Goal: Information Seeking & Learning: Find contact information

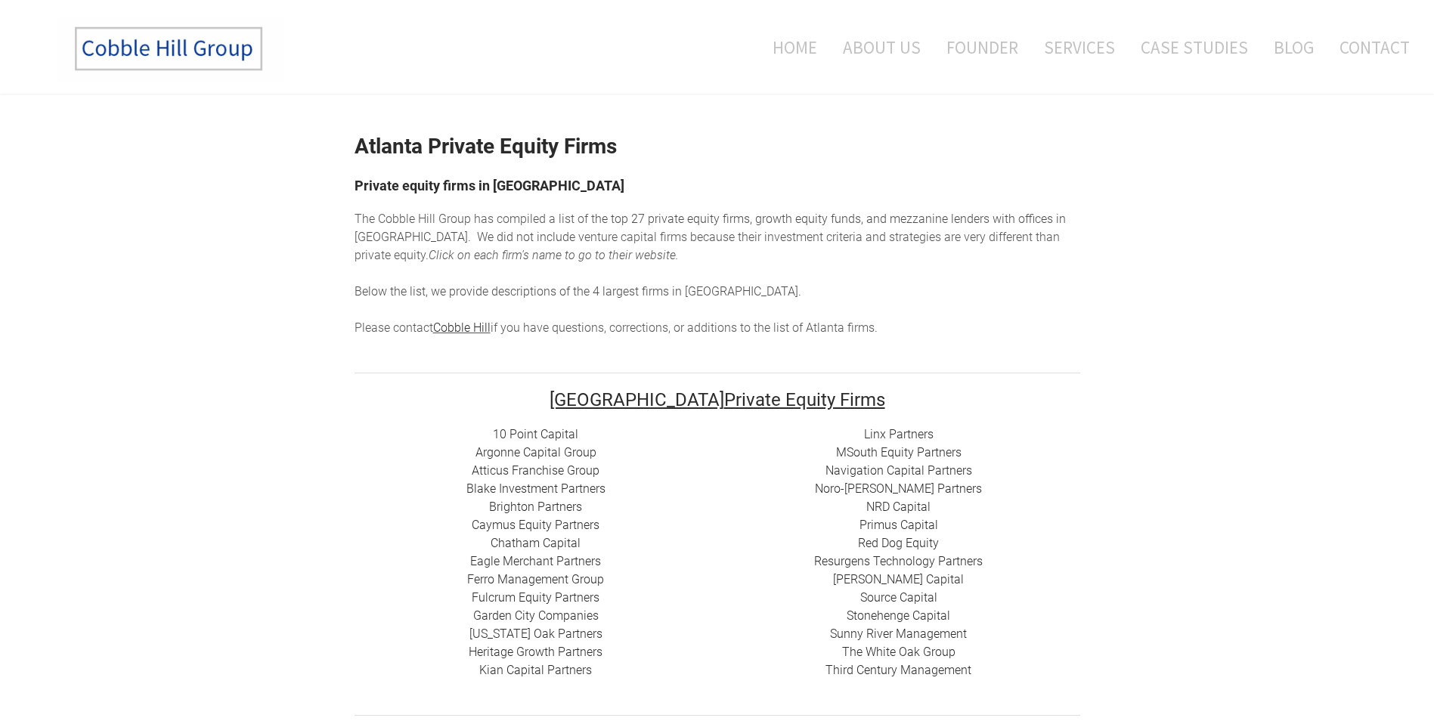
click at [559, 428] on link "10 Point Capital" at bounding box center [535, 434] width 85 height 14
click at [581, 450] on link "Argonne Capital Group" at bounding box center [535, 452] width 121 height 14
click at [570, 467] on link "Atticus Franchise Group" at bounding box center [536, 470] width 128 height 14
click at [569, 486] on link "Blake Investment Partners" at bounding box center [535, 488] width 139 height 14
click at [555, 503] on link "Brighton Partners" at bounding box center [535, 507] width 93 height 14
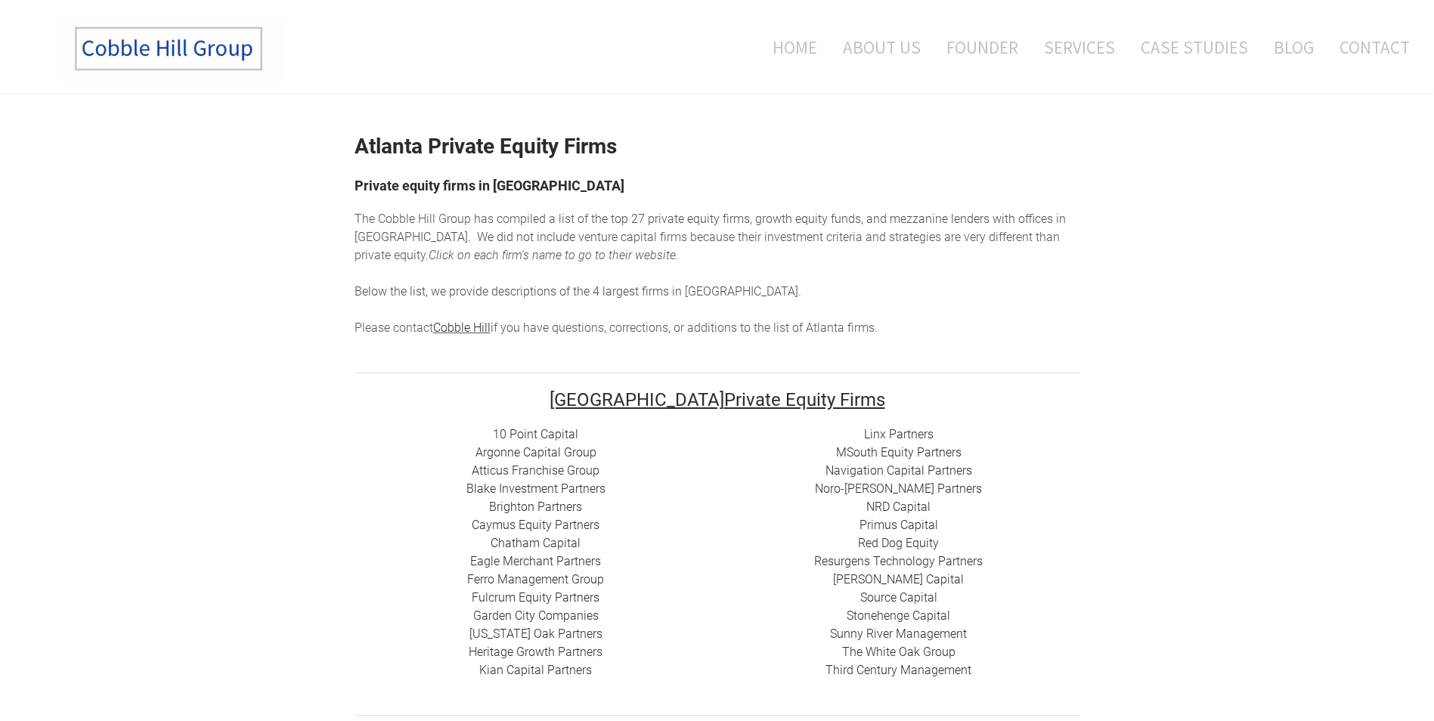
click at [558, 503] on link "Brighton Partners" at bounding box center [535, 507] width 93 height 14
click at [552, 521] on link "Caymus Equity Partners" at bounding box center [536, 525] width 128 height 14
click at [561, 538] on link "Chatham Capital" at bounding box center [536, 543] width 90 height 14
click at [590, 576] on link "Ferro Management Group" at bounding box center [535, 579] width 137 height 14
click at [544, 582] on link "Ferro Management Group" at bounding box center [535, 579] width 137 height 14
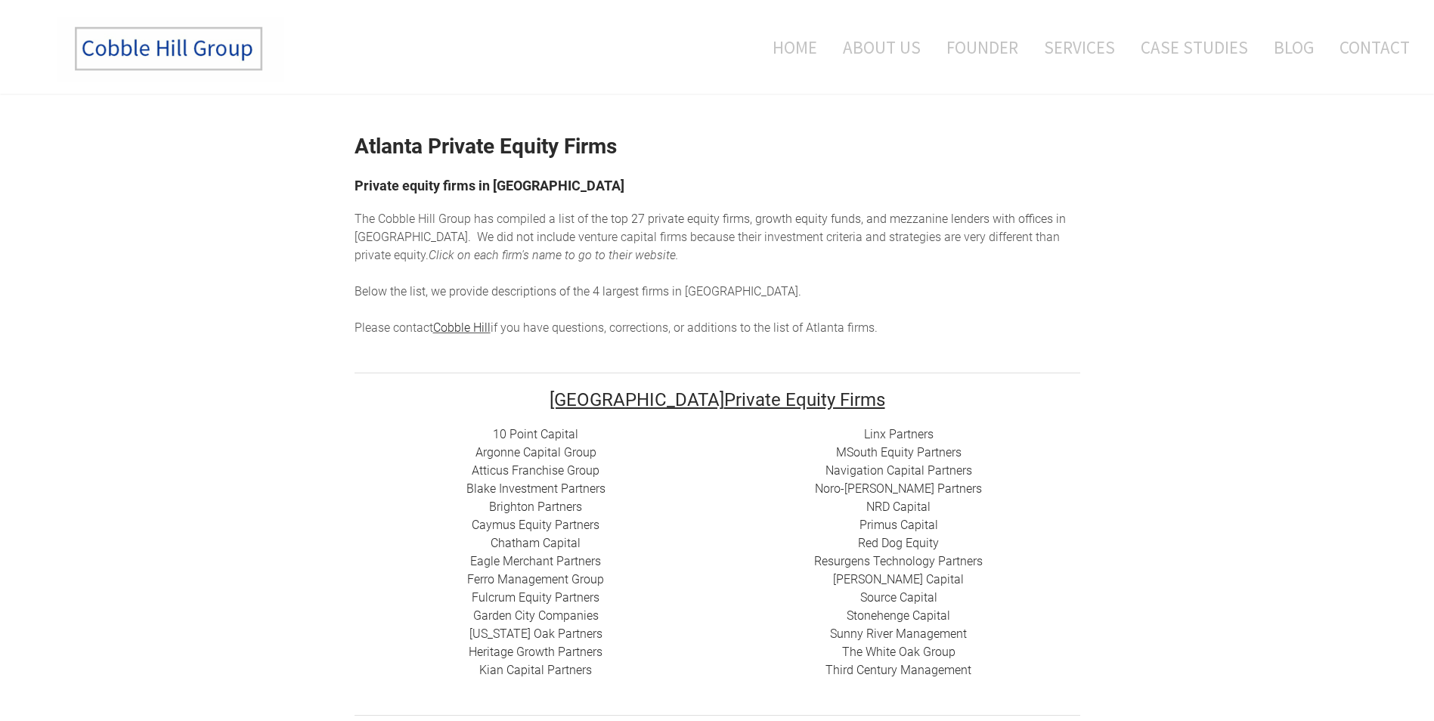
click at [536, 597] on link "Fulcrum Equity Partners​​" at bounding box center [536, 597] width 128 height 14
click at [581, 630] on link "[US_STATE] Oak Partners" at bounding box center [535, 634] width 133 height 14
click at [582, 654] on link "Heritage Growth Partners" at bounding box center [536, 652] width 134 height 14
click at [577, 668] on link "​Kian Capital Partners" at bounding box center [535, 670] width 113 height 14
click at [955, 466] on link "Navigation Capital Partners" at bounding box center [898, 470] width 147 height 14
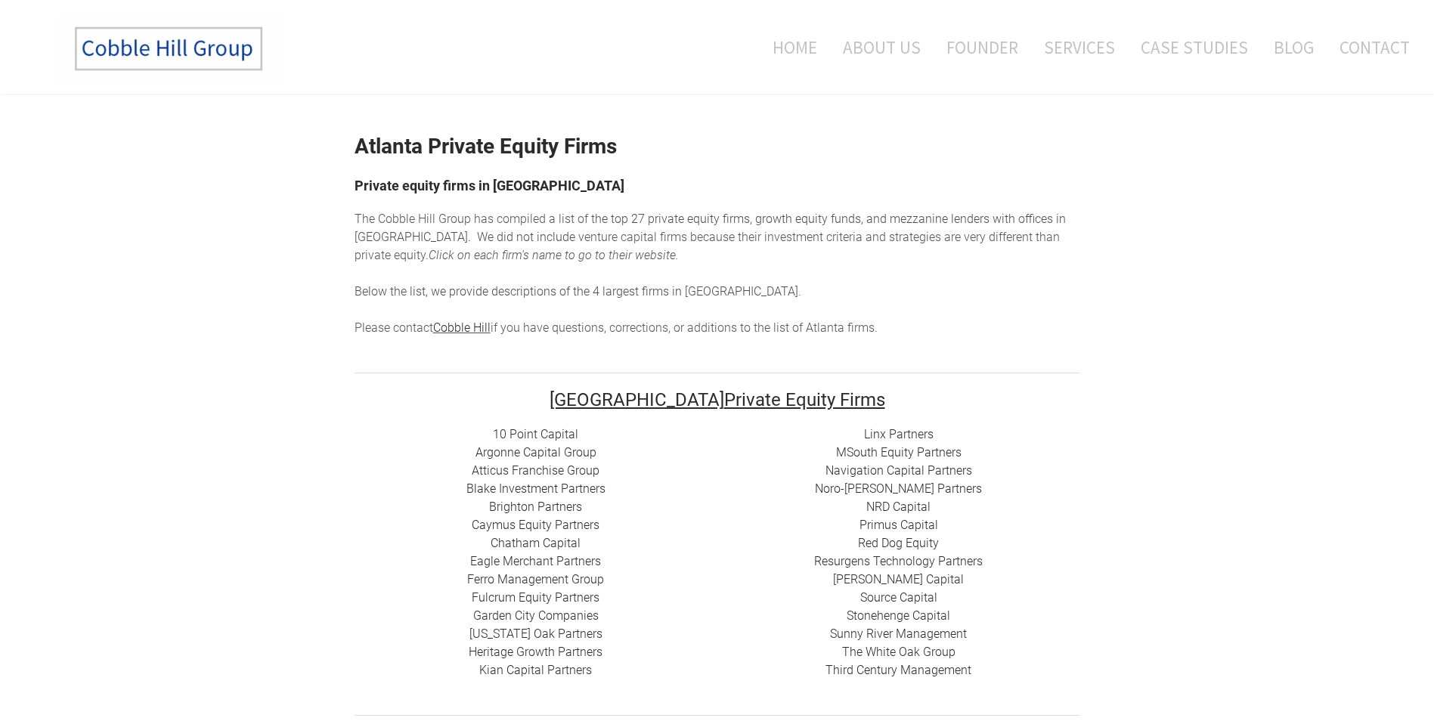
click at [942, 647] on link "The White Oak Group" at bounding box center [898, 652] width 113 height 14
